Goal: Communication & Community: Answer question/provide support

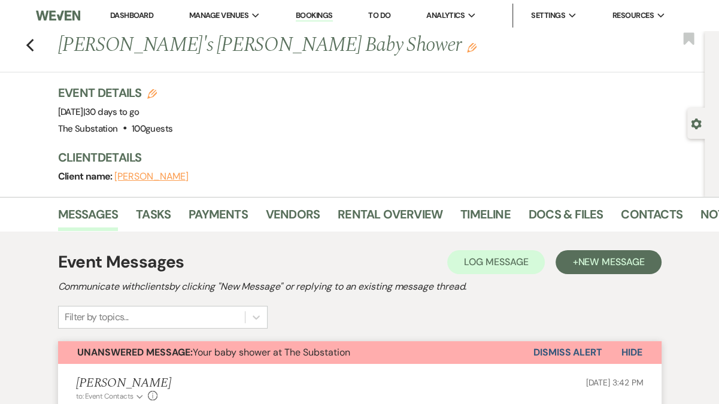
scroll to position [23, 0]
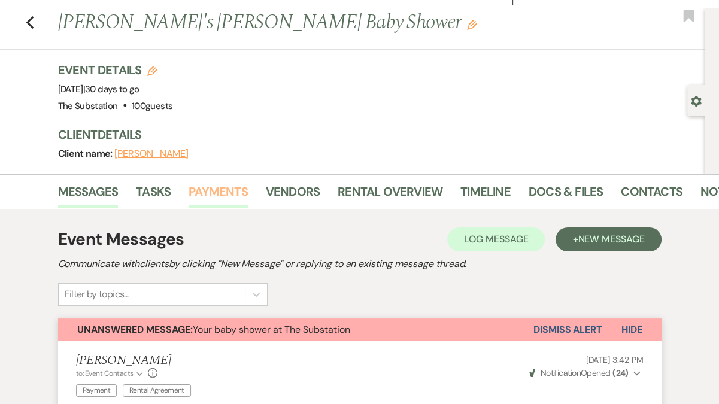
click at [230, 190] on link "Payments" at bounding box center [218, 195] width 59 height 26
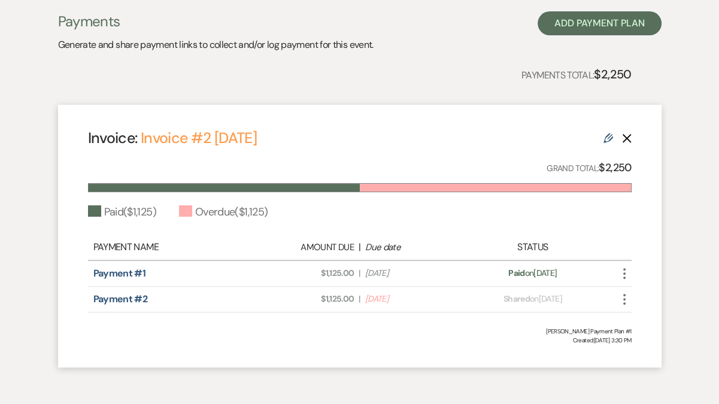
scroll to position [271, 0]
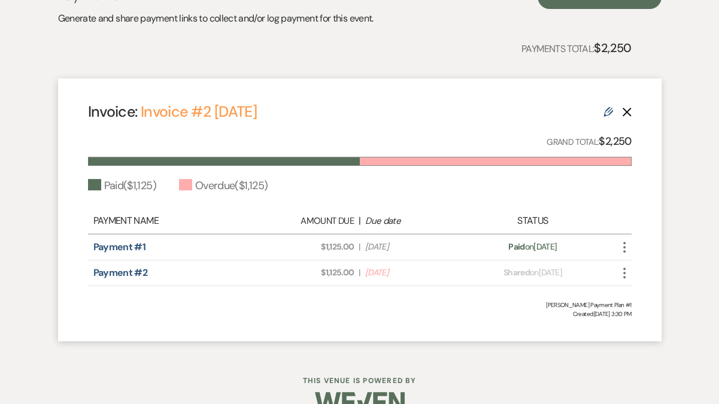
click at [626, 272] on icon "More" at bounding box center [624, 273] width 14 height 14
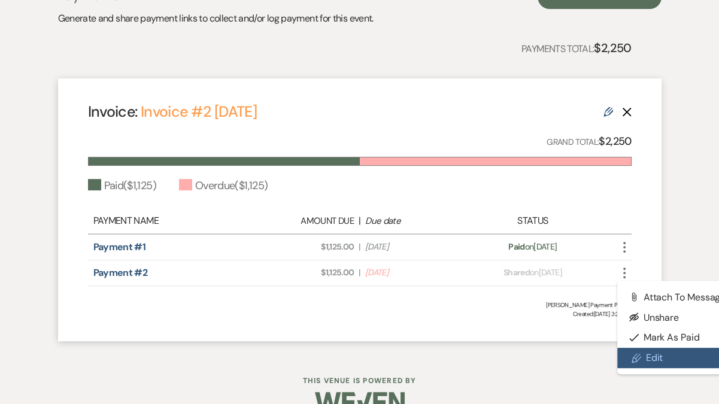
click at [635, 353] on icon "Pencil" at bounding box center [637, 358] width 10 height 10
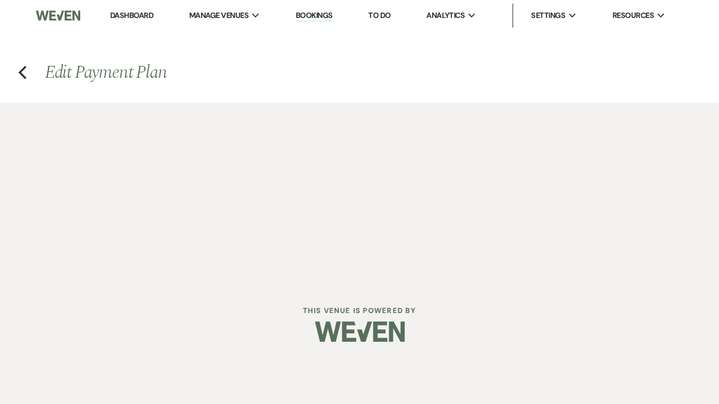
select select "24432"
select select "1"
select select "true"
select select "2"
select select "percentage"
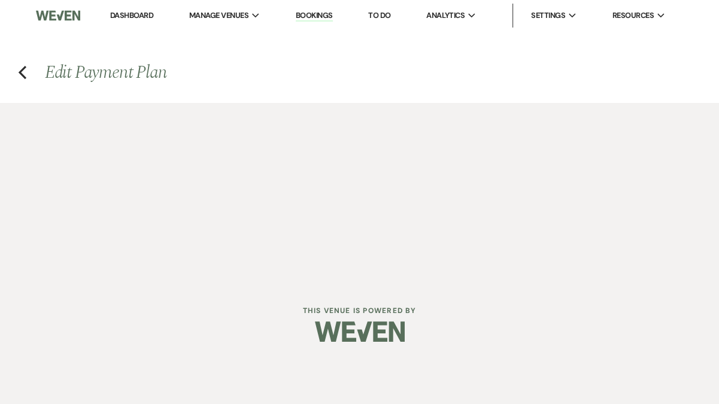
select select "true"
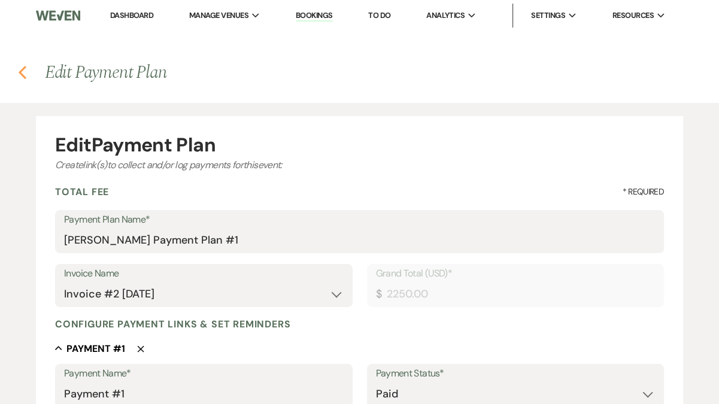
click at [22, 70] on use "button" at bounding box center [23, 72] width 8 height 13
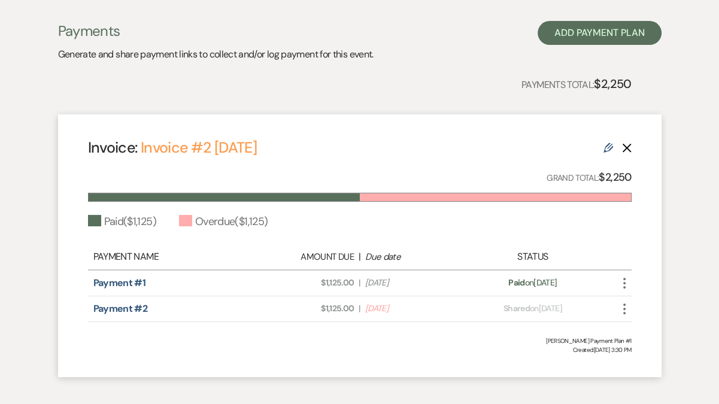
scroll to position [249, 0]
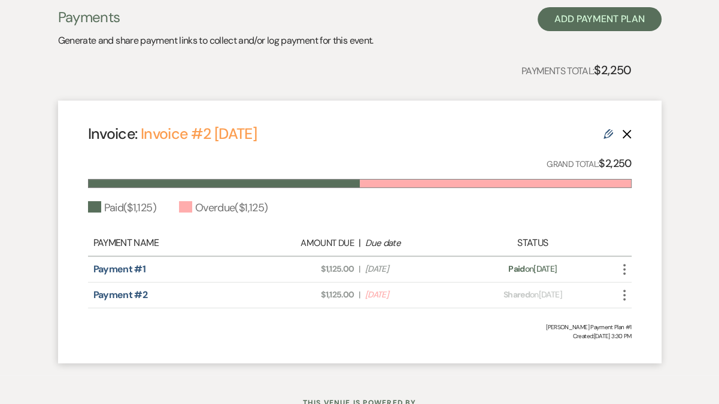
click at [625, 298] on icon "More" at bounding box center [624, 295] width 14 height 14
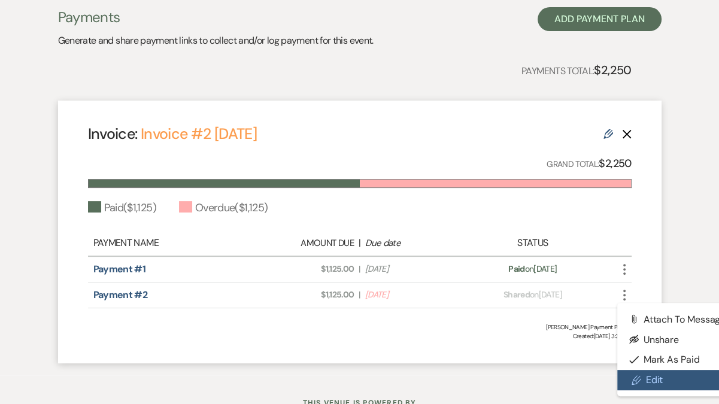
click at [646, 377] on link "Pencil Edit" at bounding box center [677, 380] width 121 height 20
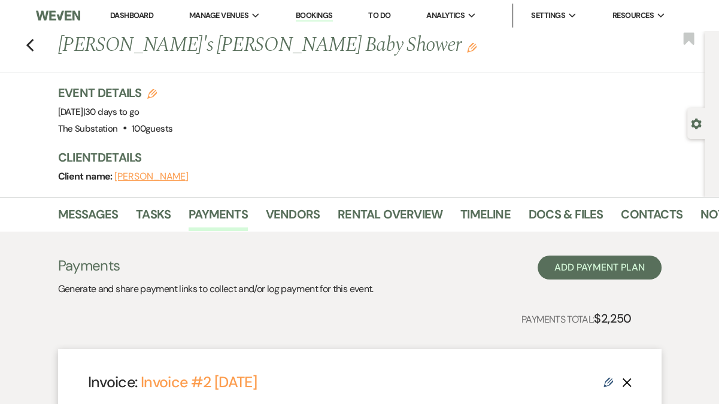
select select "24432"
select select "1"
select select "true"
select select "2"
select select "percentage"
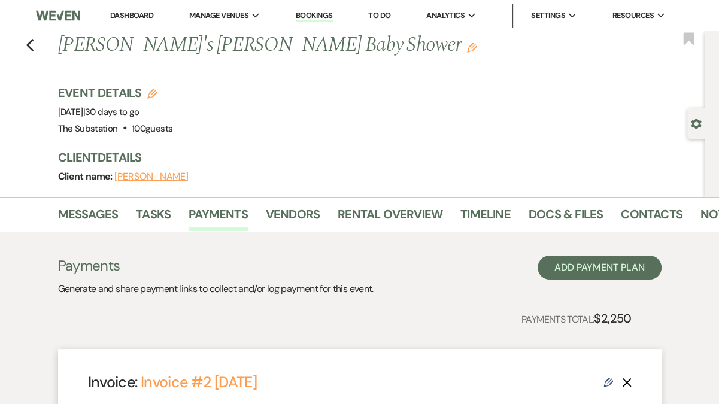
select select "true"
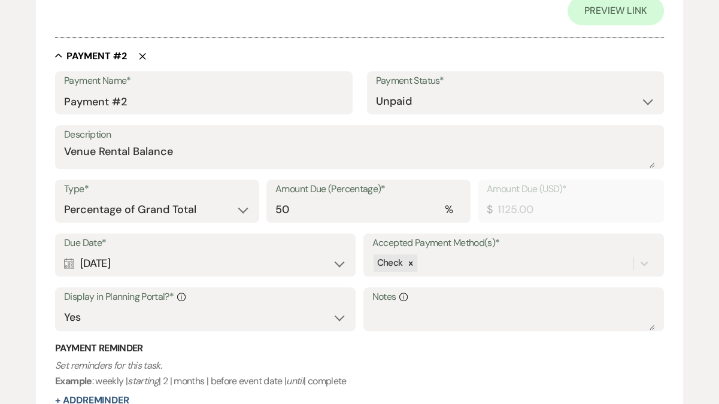
scroll to position [764, 0]
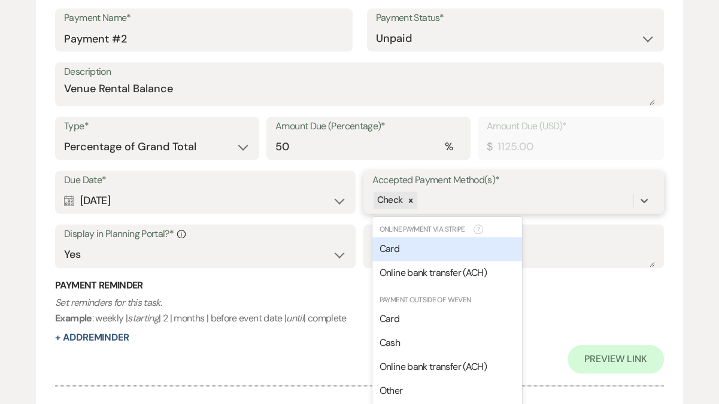
click at [461, 212] on div "option [object Object] focused, 0 of 2. 6 results available. Use Up and Down to…" at bounding box center [514, 200] width 283 height 23
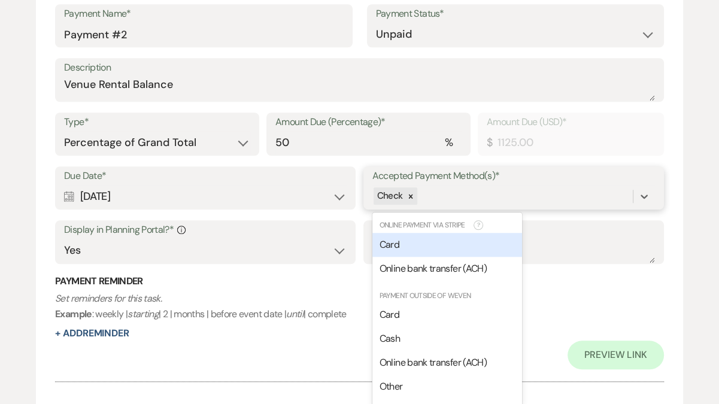
scroll to position [832, 0]
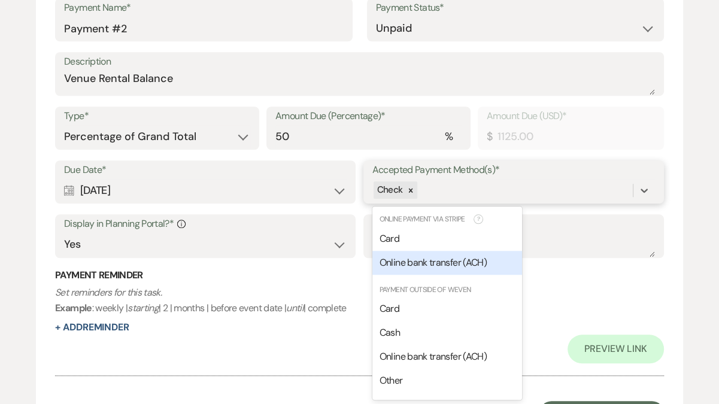
click at [461, 261] on span "Online bank transfer (ACH)" at bounding box center [433, 262] width 107 height 13
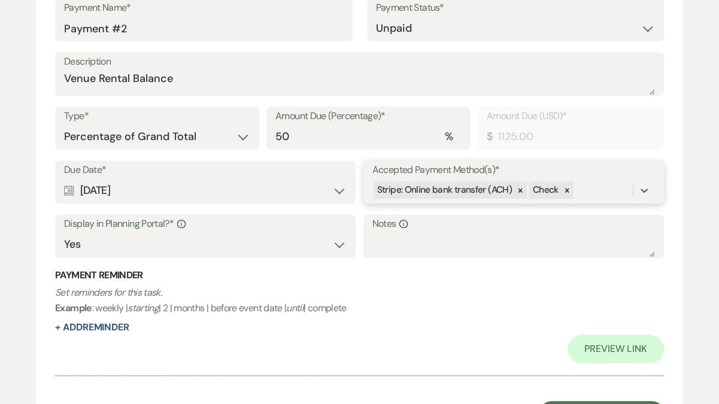
click at [586, 193] on div "Stripe: Online bank transfer (ACH) Check" at bounding box center [503, 190] width 261 height 21
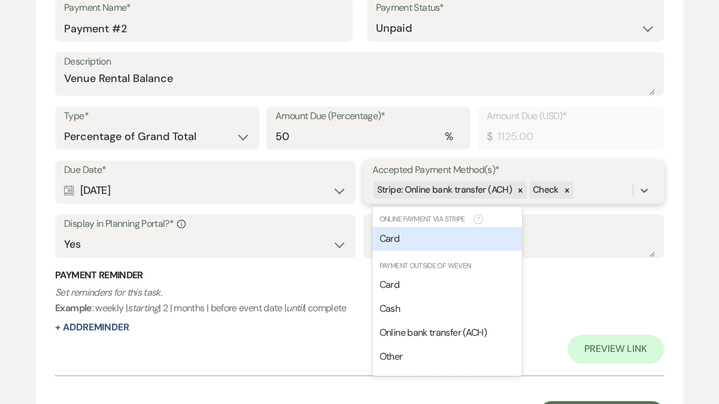
click at [444, 234] on div "Card" at bounding box center [448, 239] width 150 height 24
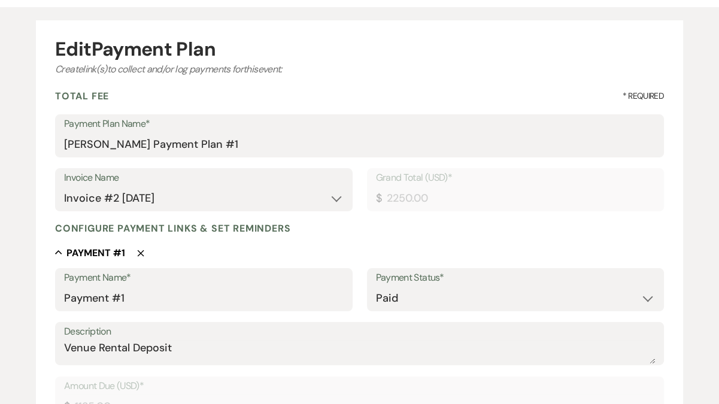
scroll to position [0, 0]
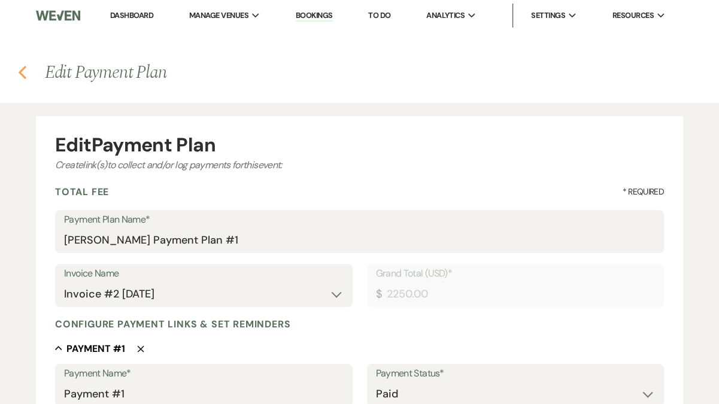
click at [20, 72] on use "button" at bounding box center [23, 72] width 8 height 13
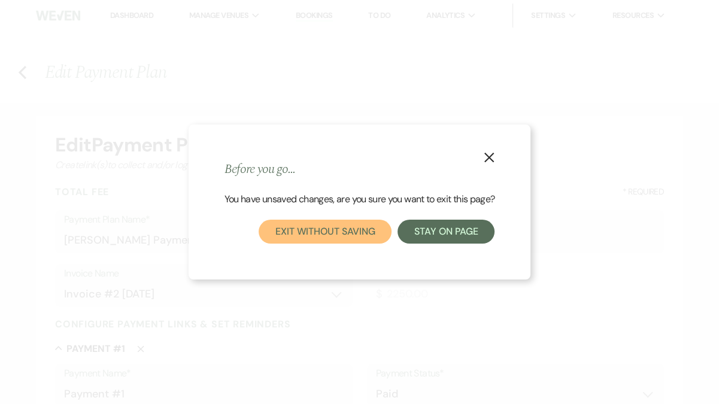
click at [341, 233] on button "Exit without saving" at bounding box center [325, 232] width 133 height 24
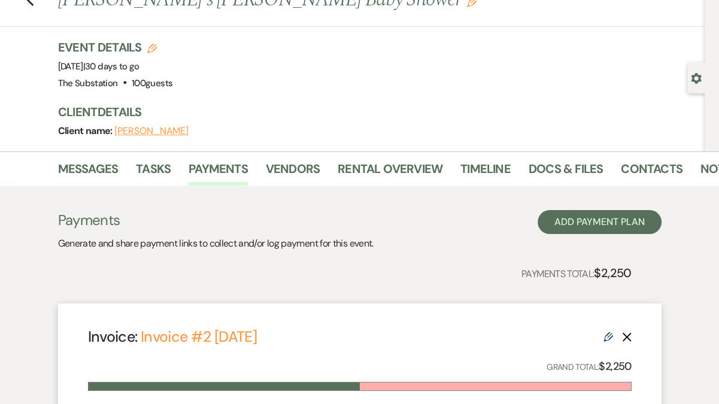
scroll to position [49, 0]
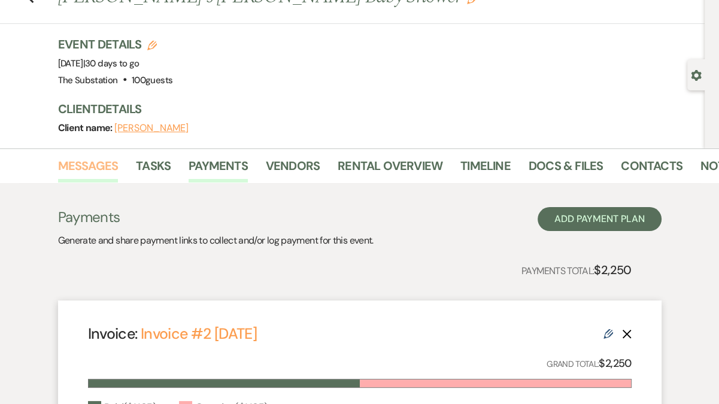
click at [99, 166] on link "Messages" at bounding box center [88, 169] width 60 height 26
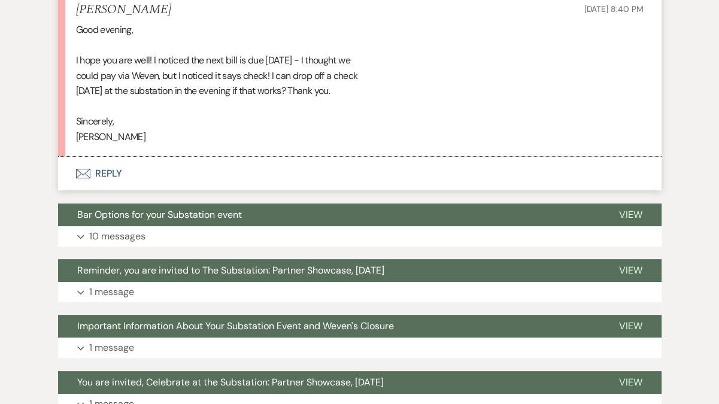
scroll to position [3665, 0]
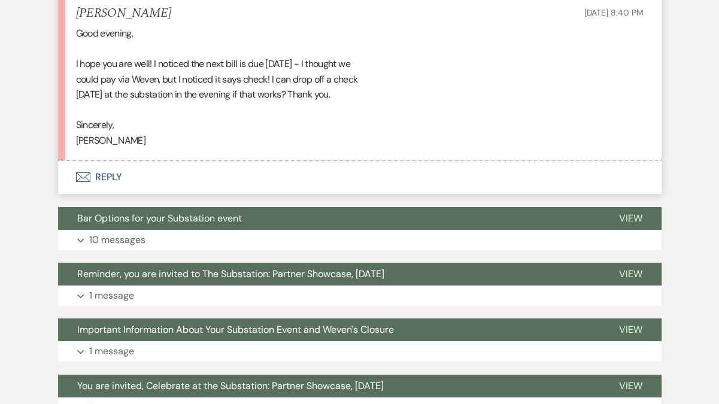
click at [104, 178] on button "Envelope Reply" at bounding box center [360, 178] width 604 height 34
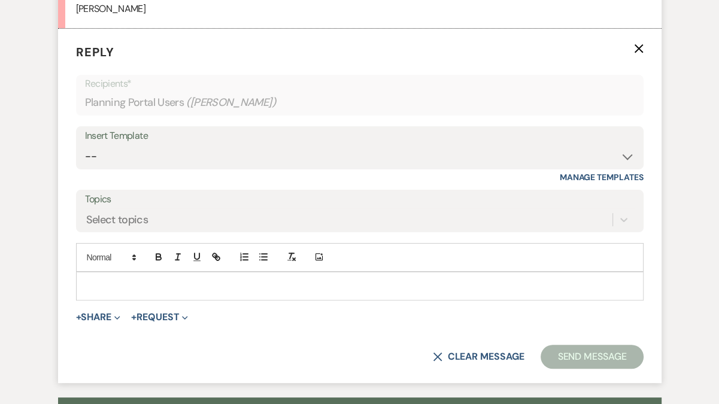
scroll to position [3796, 0]
click at [104, 280] on p at bounding box center [360, 286] width 549 height 13
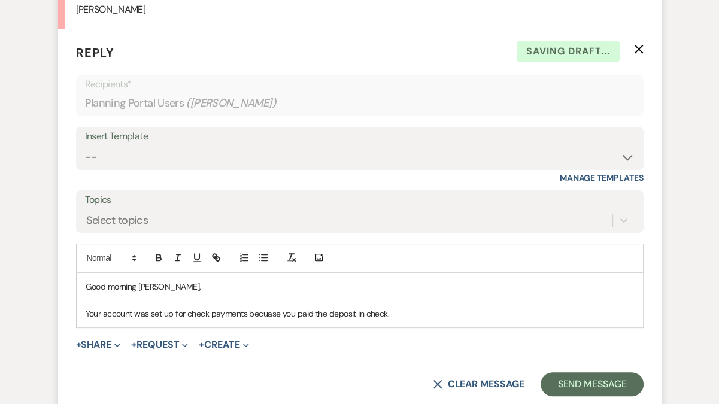
click at [263, 315] on p "Your account was set up for check payments becuase you paid the deposit in chec…" at bounding box center [360, 313] width 549 height 13
click at [408, 311] on p "Your account was set up for check payments because you paid the deposit in chec…" at bounding box center [360, 313] width 549 height 13
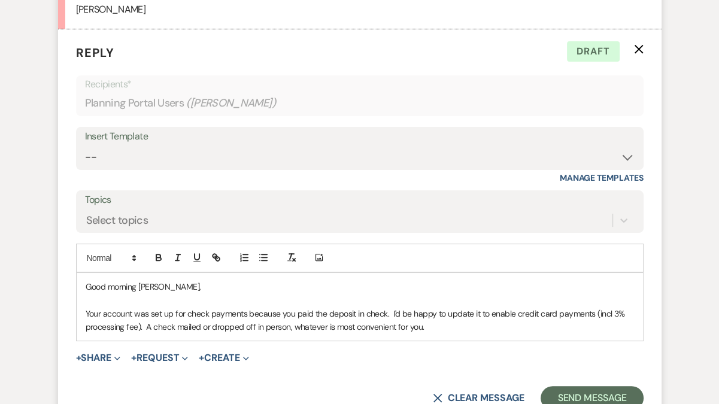
click at [139, 328] on p "Your account was set up for check payments because you paid the deposit in chec…" at bounding box center [360, 320] width 549 height 27
drag, startPoint x: 373, startPoint y: 326, endPoint x: 514, endPoint y: 328, distance: 140.8
click at [514, 328] on p "Your account was set up for check payments because you paid the deposit in chec…" at bounding box center [360, 320] width 549 height 27
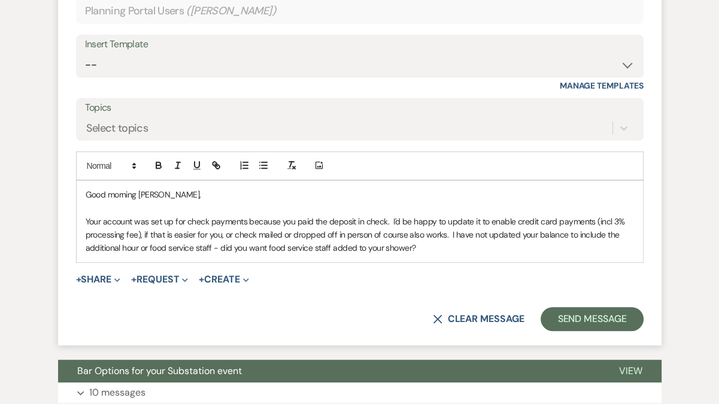
scroll to position [3890, 0]
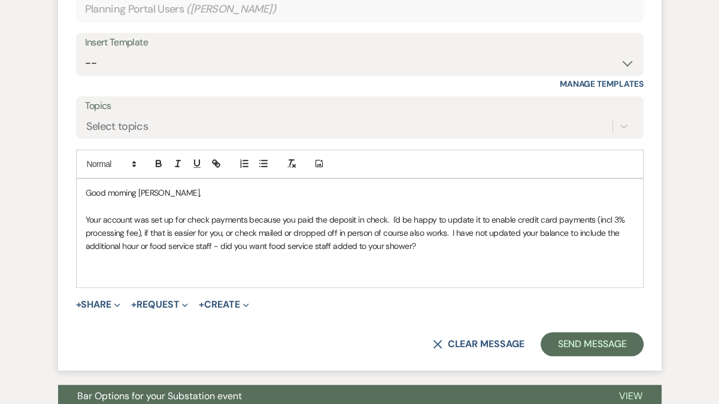
click at [449, 232] on p "Your account was set up for check payments because you paid the deposit in chec…" at bounding box center [360, 233] width 549 height 40
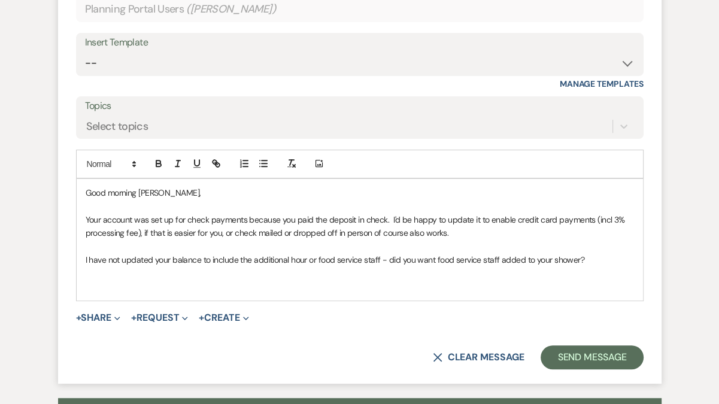
click at [225, 284] on p at bounding box center [360, 286] width 549 height 13
click at [396, 286] on p "Did you want to schedule a last site visit to finalize the shower details, perh…" at bounding box center [360, 286] width 549 height 13
click at [484, 287] on p "Did you want to schedule a last site visit to finalize the shower details, perh…" at bounding box center [360, 286] width 549 height 13
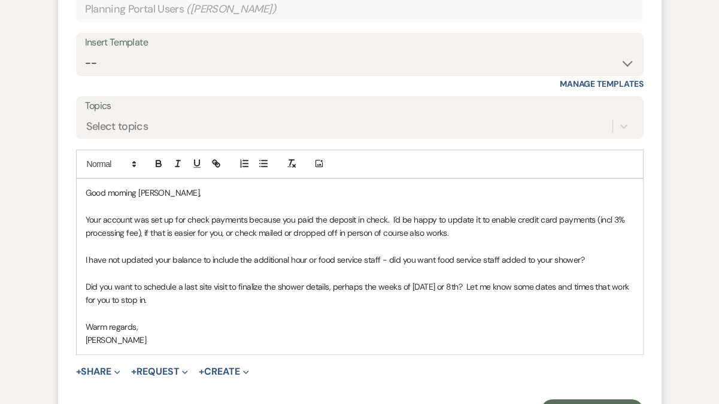
click at [82, 217] on div "Good morning [PERSON_NAME], Your account was set up for check payments because …" at bounding box center [360, 266] width 567 height 175
click at [288, 219] on p "I set your account was set up for check payments because you paid the deposit i…" at bounding box center [360, 226] width 549 height 27
click at [233, 231] on p "I set your account was set up for check payments because you paid the deposit i…" at bounding box center [360, 226] width 549 height 27
click at [249, 231] on p "I set your account was set up for check payments because you paid the deposit i…" at bounding box center [360, 226] width 549 height 27
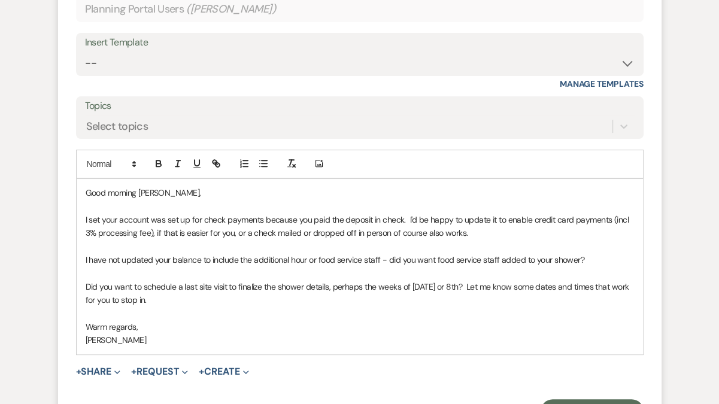
click at [389, 232] on p "I set your account was set up for check payments because you paid the deposit i…" at bounding box center [360, 226] width 549 height 27
click at [274, 231] on p "I set your account was set up for check payments because you paid the deposit i…" at bounding box center [360, 226] width 549 height 27
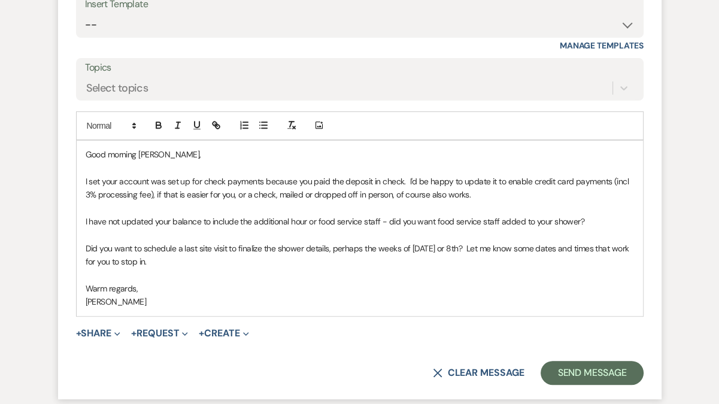
scroll to position [3927, 0]
click at [307, 220] on p "I have not updated your balance to include the additional hour or food service …" at bounding box center [360, 222] width 549 height 13
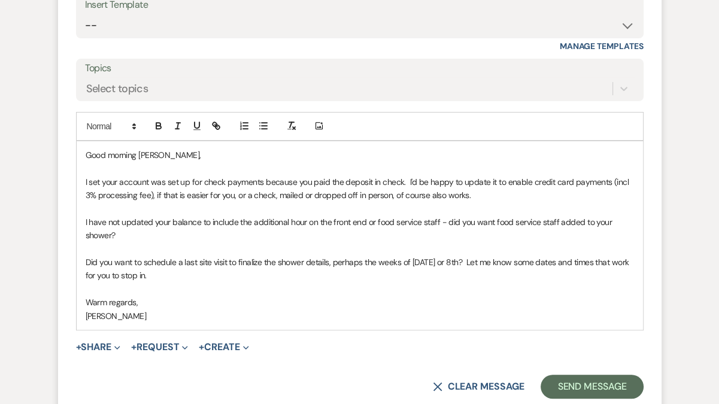
click at [138, 233] on p "I have not updated your balance to include the additional hour on the front end…" at bounding box center [360, 229] width 549 height 27
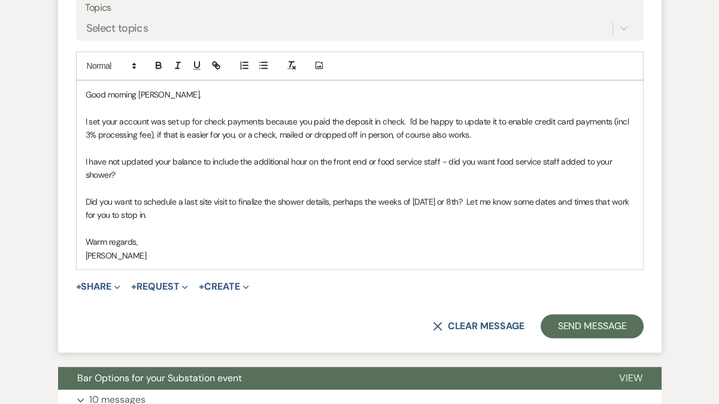
scroll to position [3974, 0]
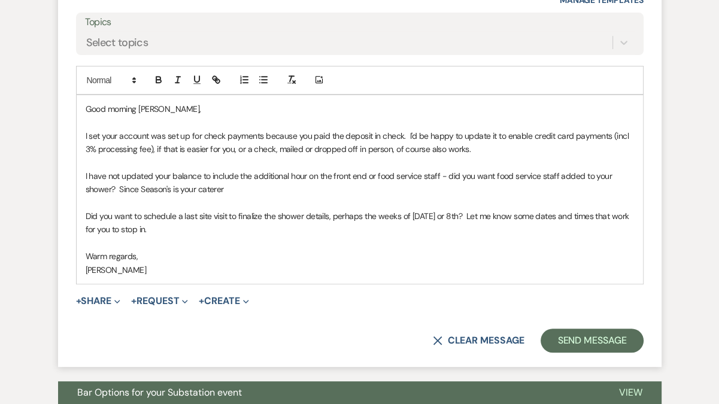
click at [133, 189] on p "I have not updated your balance to include the additional hour on the front end…" at bounding box center [360, 182] width 549 height 27
click at [233, 186] on p "I have not updated your balance to include the additional hour on the front end…" at bounding box center [360, 182] width 549 height 27
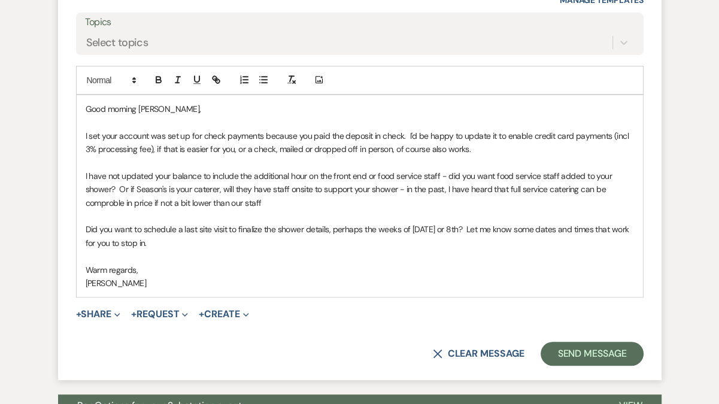
click at [110, 199] on p "I have not updated your balance to include the additional hour on the front end…" at bounding box center [360, 189] width 549 height 40
click at [276, 199] on p "I have not updated your balance to include the additional hour on the front end…" at bounding box center [360, 189] width 549 height 40
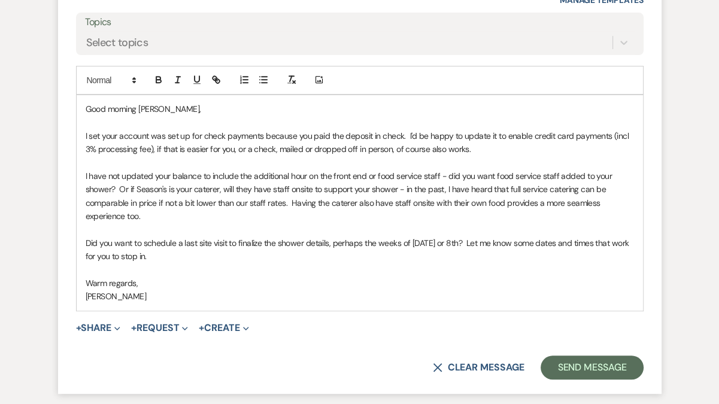
click at [496, 172] on p "I have not updated your balance to include the additional hour on the front end…" at bounding box center [360, 196] width 549 height 54
drag, startPoint x: 135, startPoint y: 187, endPoint x: 119, endPoint y: 187, distance: 15.6
click at [119, 187] on p "I have not updated your balance to include the additional hour on the front end…" at bounding box center [360, 196] width 549 height 54
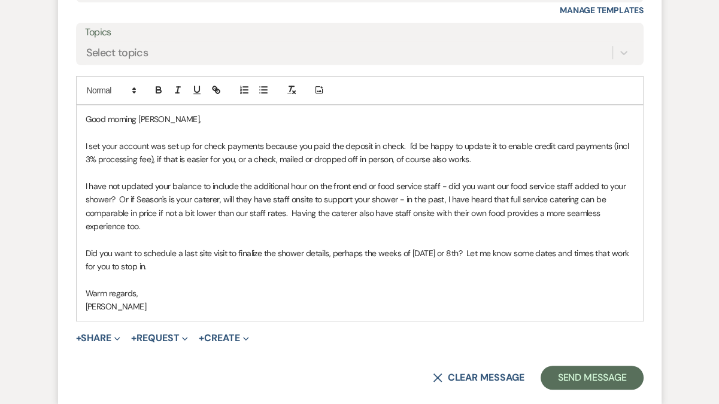
scroll to position [3962, 0]
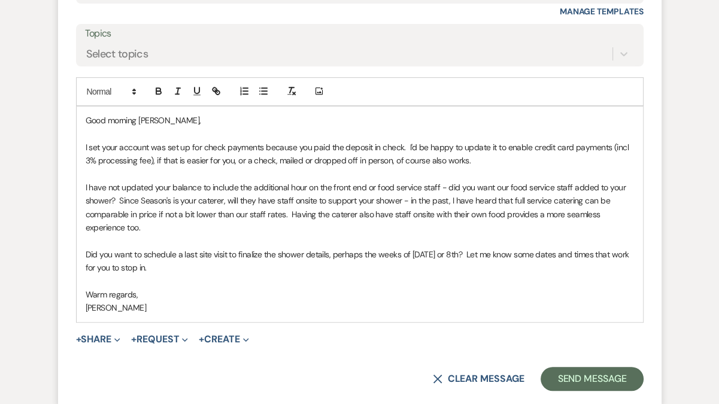
click at [168, 198] on p "I have not updated your balance to include the additional hour on the front end…" at bounding box center [360, 208] width 549 height 54
click at [399, 199] on p "I have not updated your balance to include the additional hour on the front end…" at bounding box center [360, 208] width 549 height 54
click at [510, 199] on p "I have not updated your balance to include the additional hour on the front end…" at bounding box center [360, 208] width 549 height 54
click at [599, 199] on p "I have not updated your balance to include the additional hour on the front end…" at bounding box center [360, 208] width 549 height 54
click at [122, 211] on p "I have not updated your balance to include the additional hour on the front end…" at bounding box center [360, 208] width 549 height 54
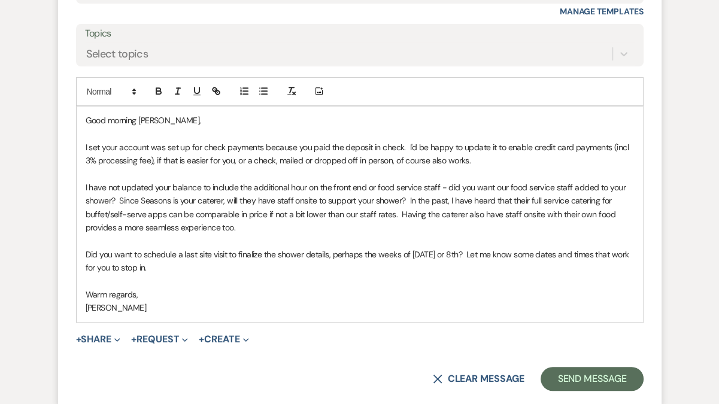
click at [264, 219] on p "I have not updated your balance to include the additional hour on the front end…" at bounding box center [360, 208] width 549 height 54
click at [264, 213] on p "I have not updated your balance to include the additional hour on the front end…" at bounding box center [360, 208] width 549 height 54
click at [325, 214] on p "I have not updated your balance to include the additional hour on the front end…" at bounding box center [360, 208] width 549 height 54
click at [367, 226] on p "I have not updated your balance to include the additional hour on the front end…" at bounding box center [360, 208] width 549 height 54
click at [473, 211] on p "I have not updated your balance to include the additional hour on the front end…" at bounding box center [360, 208] width 549 height 54
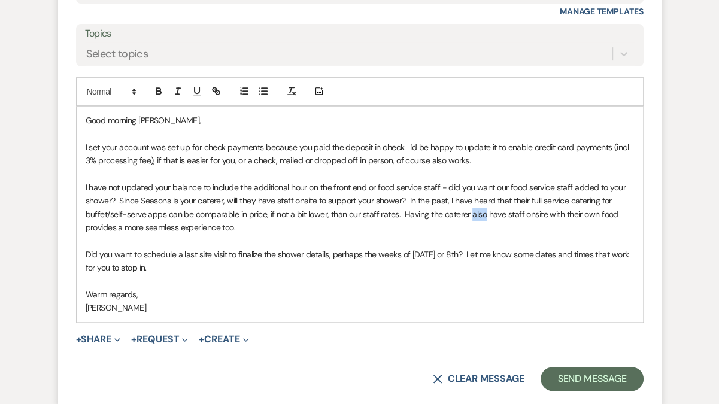
click at [473, 211] on p "I have not updated your balance to include the additional hour on the front end…" at bounding box center [360, 208] width 549 height 54
click at [484, 214] on p "I have not updated your balance to include the additional hour on the front end…" at bounding box center [360, 208] width 549 height 54
click at [195, 226] on p "I have not updated your balance to include the additional hour on the front end…" at bounding box center [360, 208] width 549 height 54
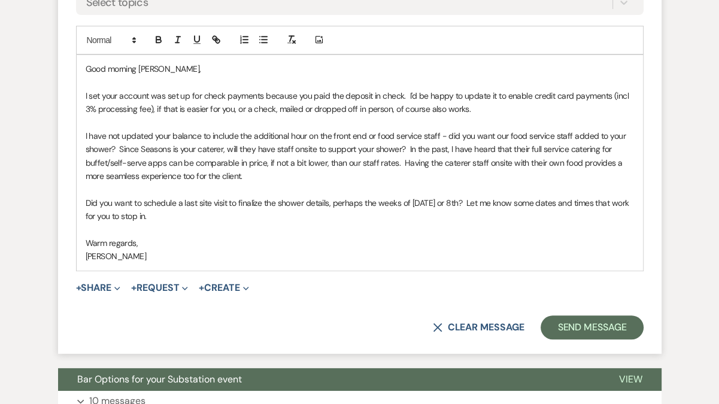
scroll to position [4017, 0]
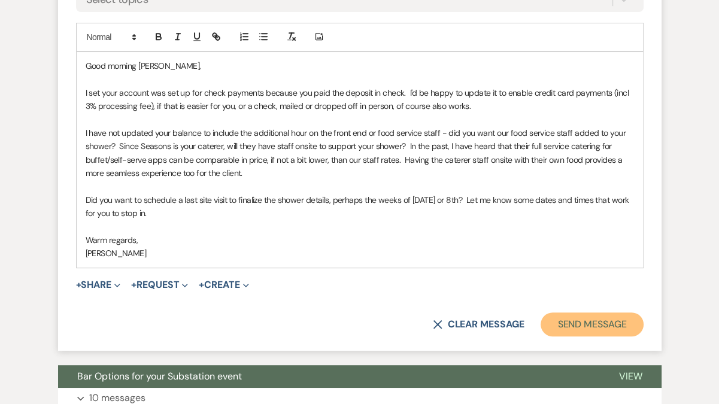
click at [574, 325] on button "Send Message" at bounding box center [592, 325] width 102 height 24
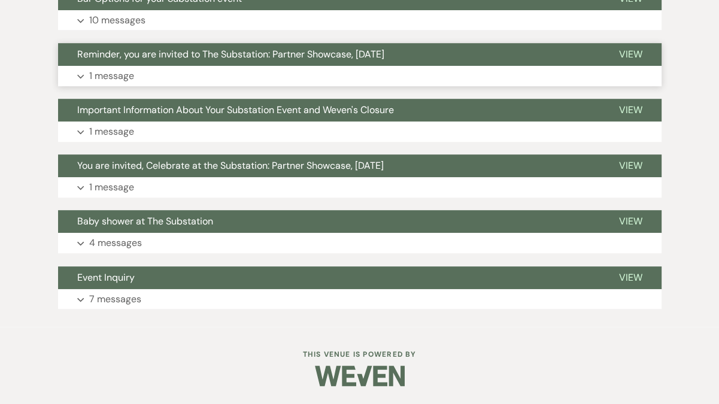
scroll to position [4168, 0]
